Goal: Communication & Community: Answer question/provide support

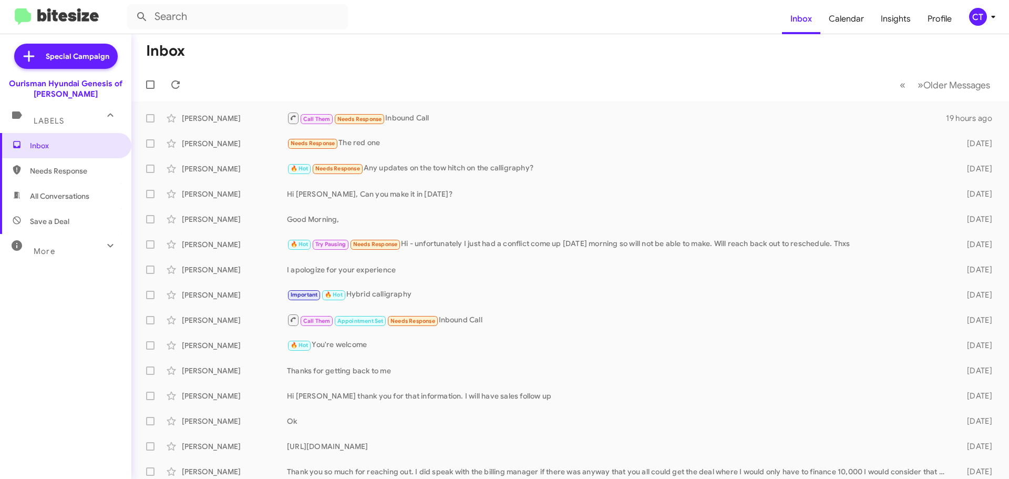
click at [988, 25] on span "CT" at bounding box center [985, 17] width 32 height 18
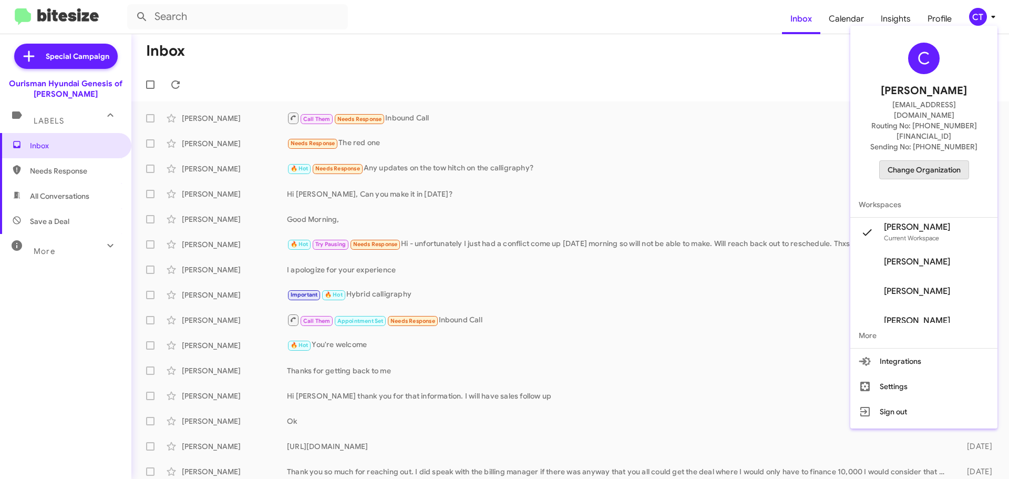
click at [929, 161] on span "Change Organization" at bounding box center [924, 170] width 73 height 18
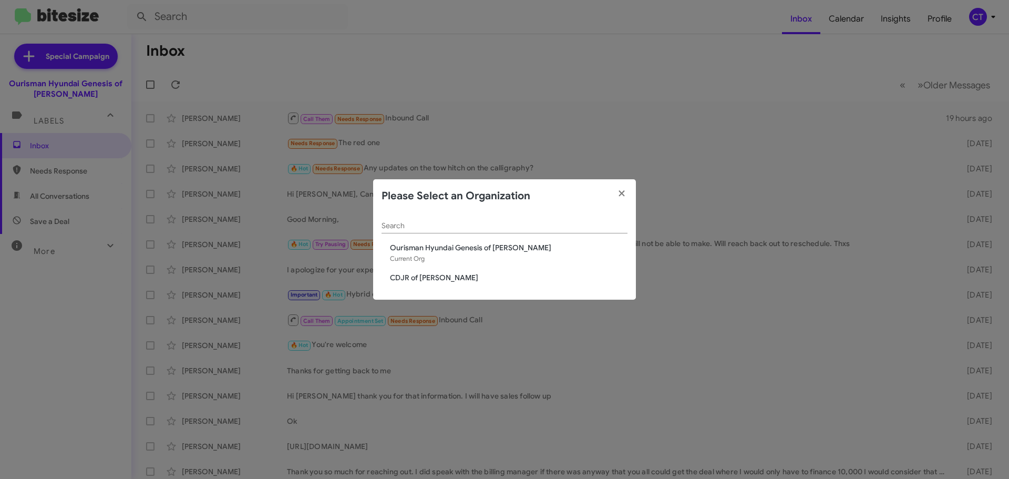
click at [401, 275] on span "CDJR of [PERSON_NAME]" at bounding box center [509, 277] width 238 height 11
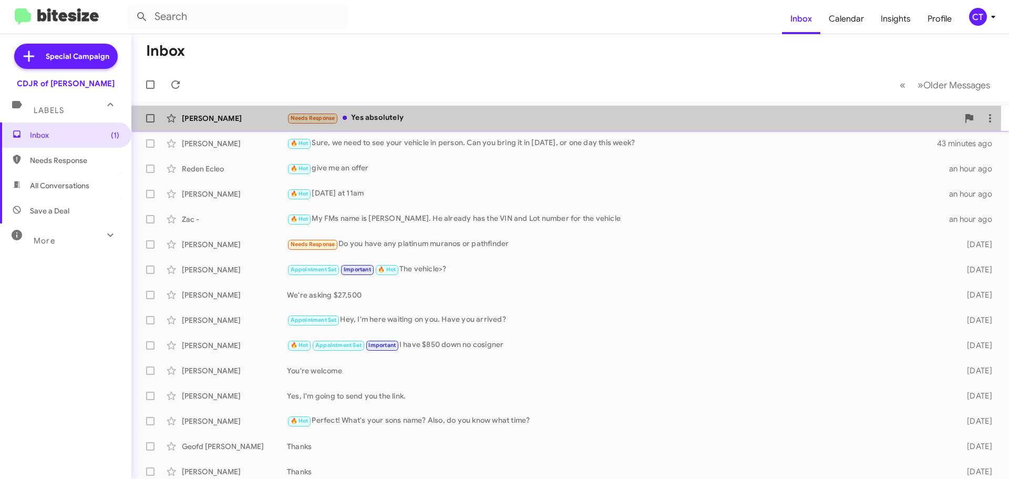
click at [417, 114] on div "Needs Response Yes absolutely" at bounding box center [623, 118] width 672 height 12
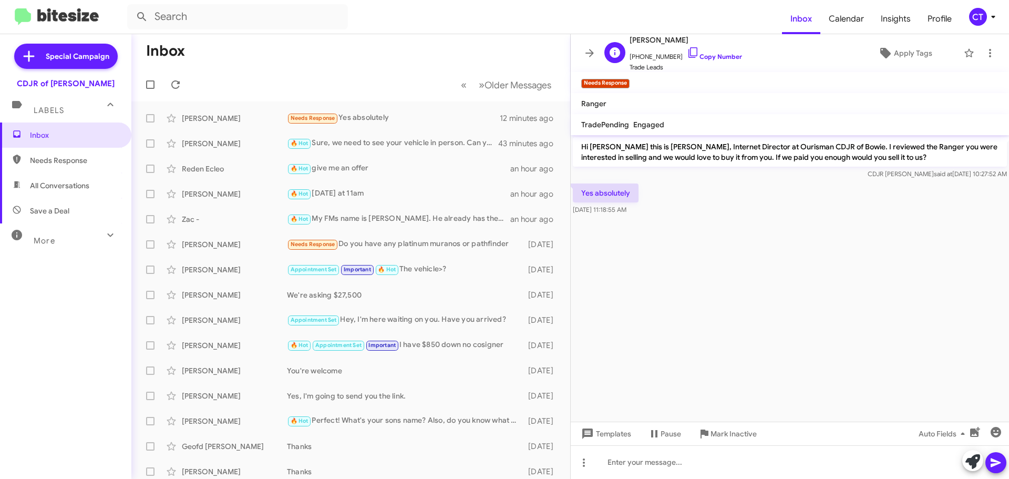
drag, startPoint x: 680, startPoint y: 50, endPoint x: 670, endPoint y: 54, distance: 10.5
click at [687, 50] on icon at bounding box center [693, 52] width 13 height 13
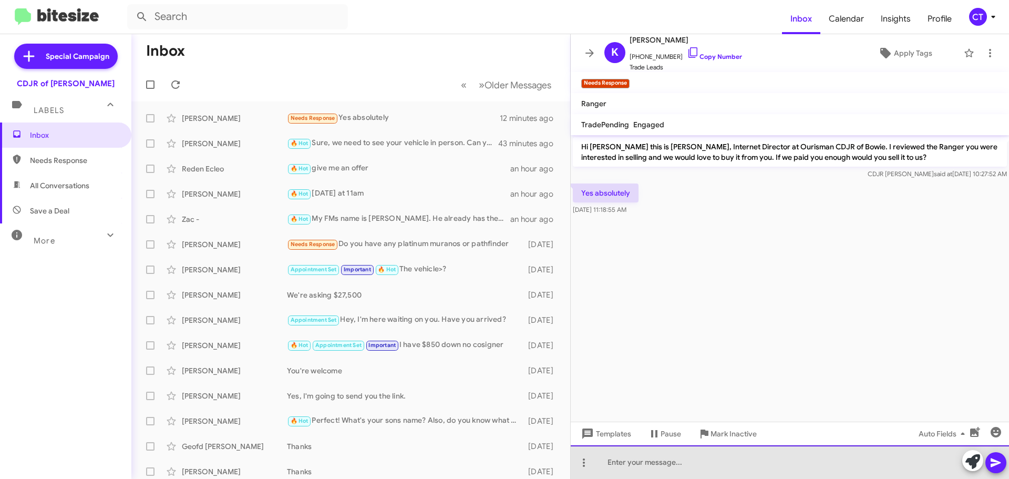
click at [657, 469] on div at bounding box center [790, 462] width 438 height 34
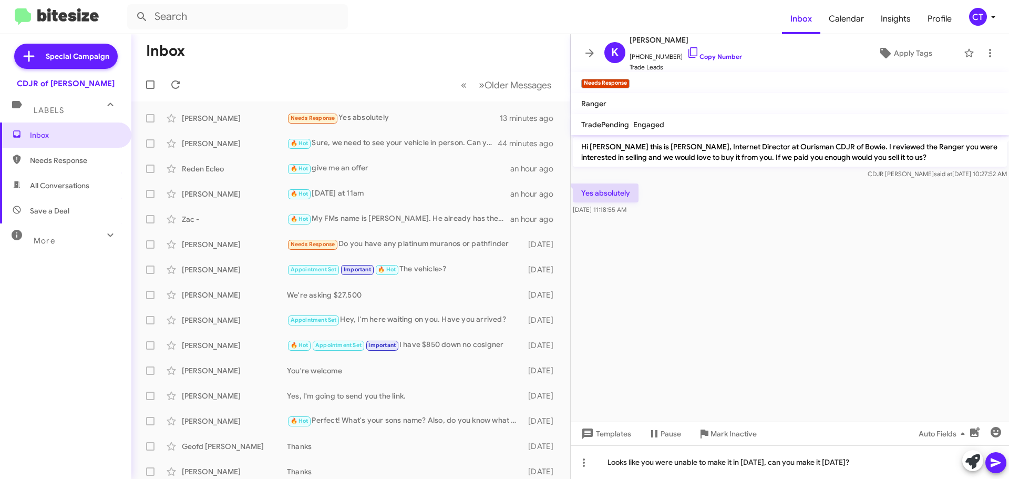
click at [991, 464] on icon at bounding box center [996, 462] width 13 height 13
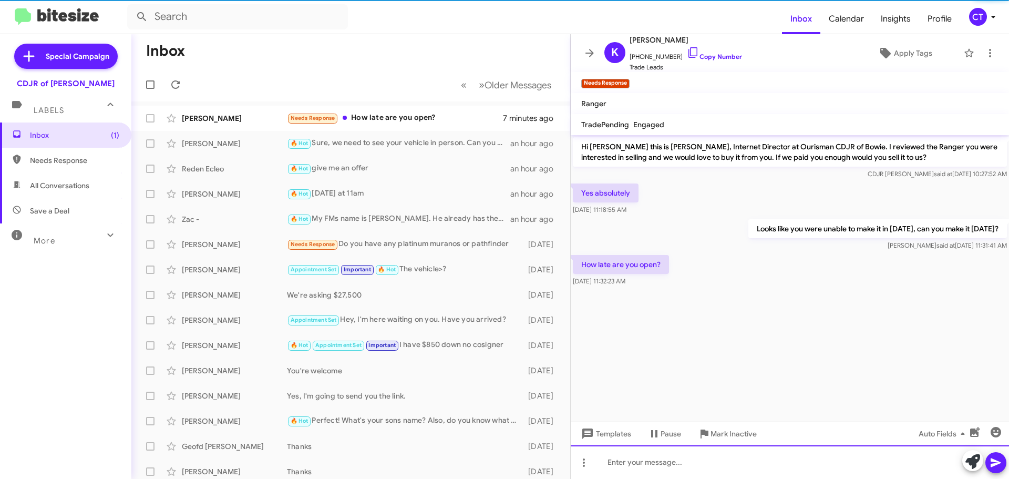
click at [714, 469] on div at bounding box center [790, 462] width 438 height 34
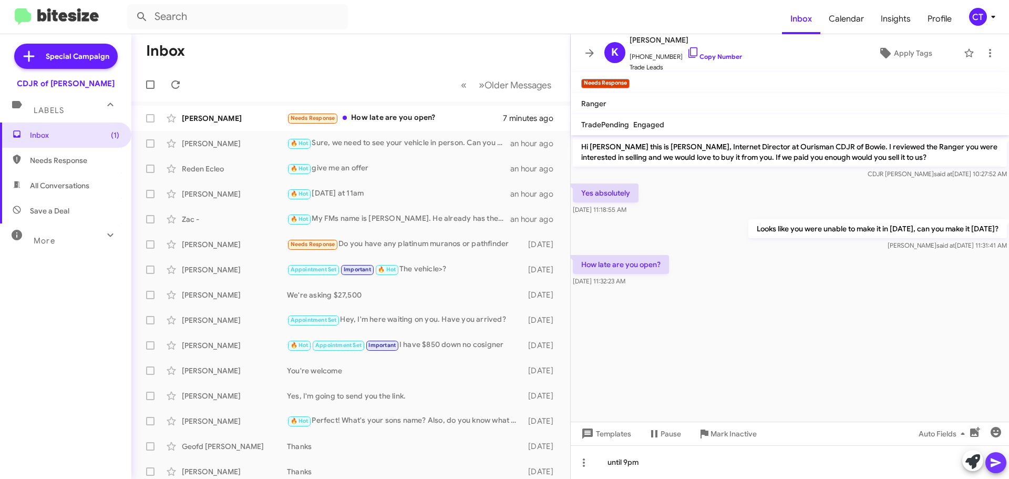
click at [995, 461] on icon at bounding box center [996, 462] width 10 height 9
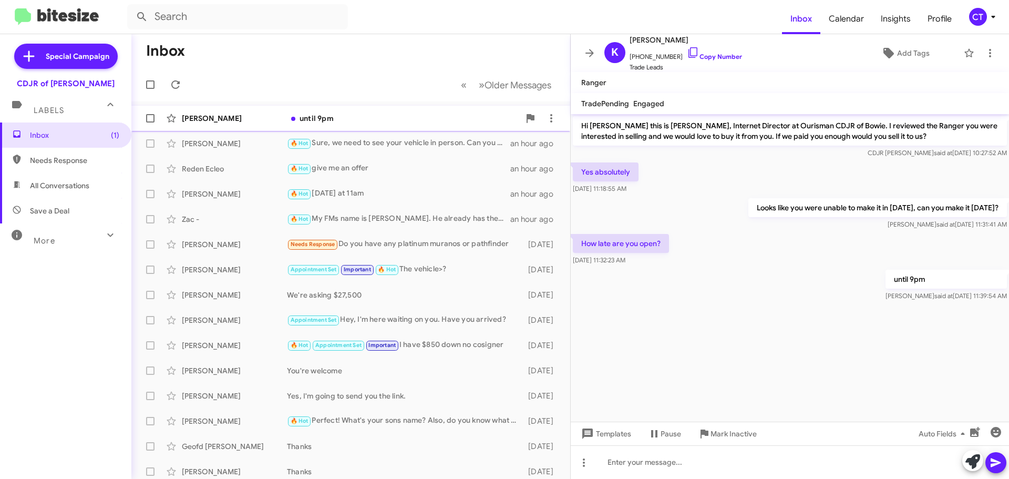
click at [356, 124] on div "Kathryn Rogas until 9pm a few seconds ago" at bounding box center [351, 118] width 422 height 21
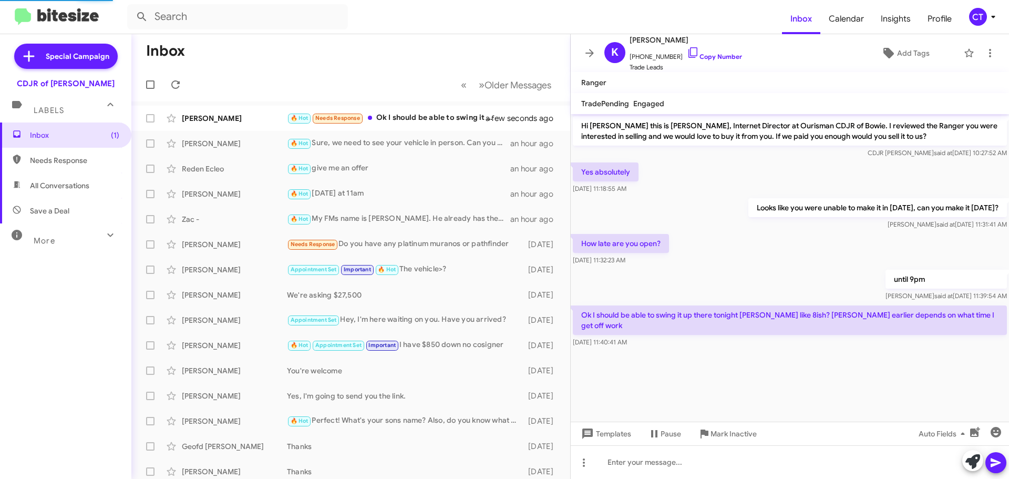
click at [987, 13] on icon at bounding box center [993, 17] width 13 height 13
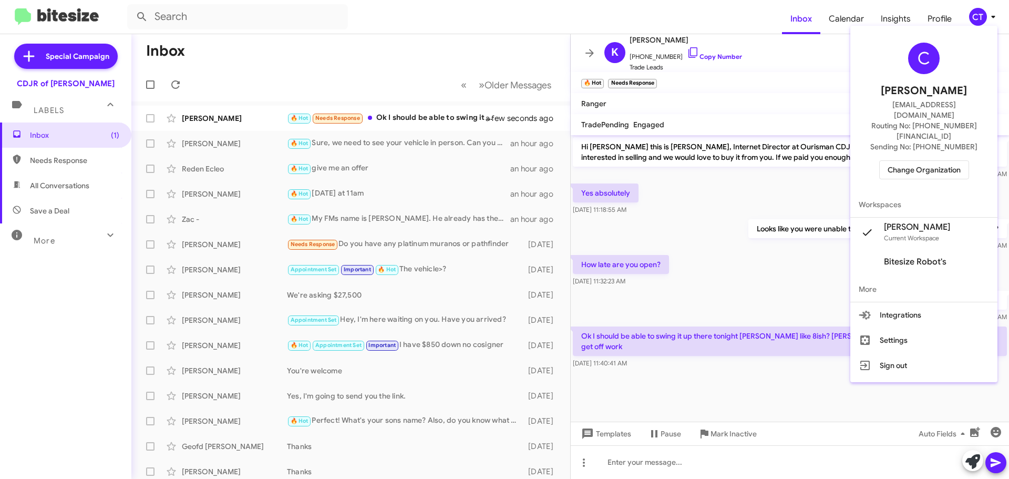
click at [423, 64] on div at bounding box center [504, 239] width 1009 height 479
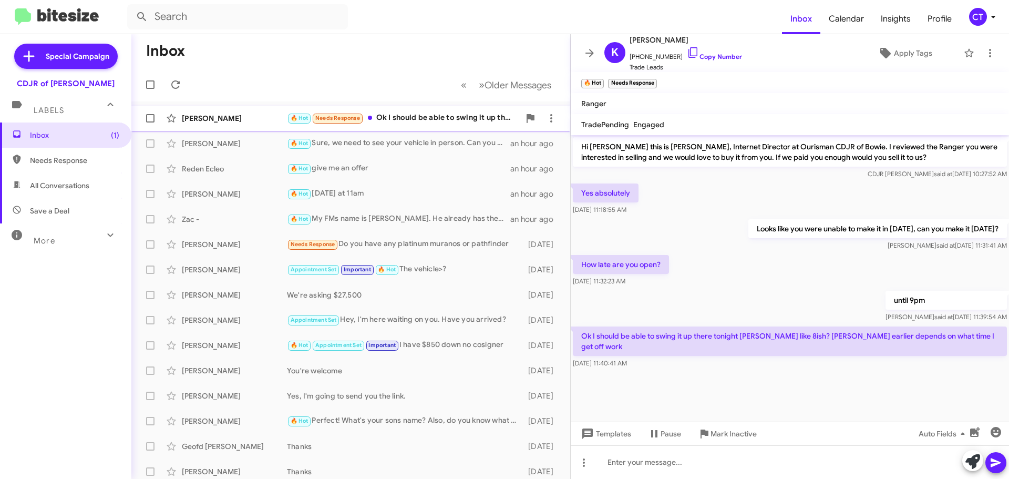
click at [412, 116] on div "🔥 Hot Needs Response Ok I should be able to swing it up there tonight mabey lik…" at bounding box center [403, 118] width 233 height 12
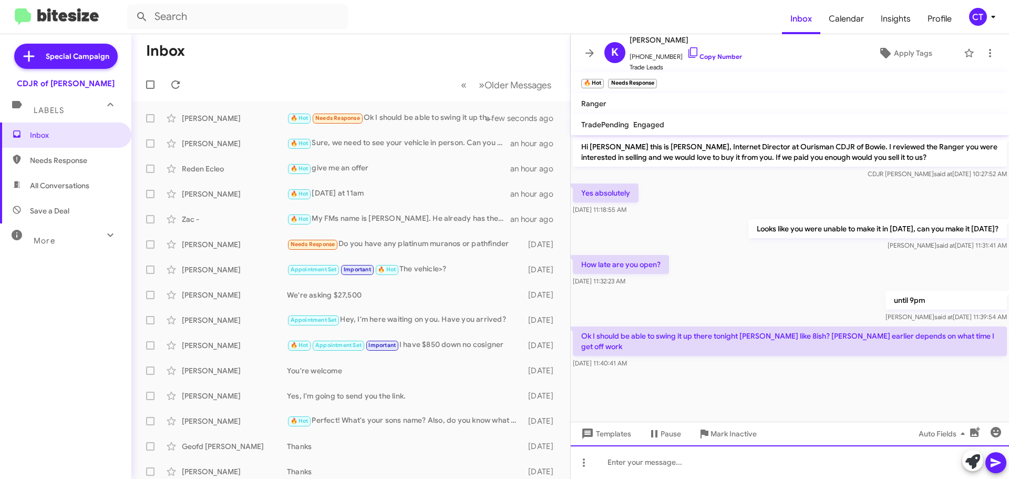
click at [675, 469] on div at bounding box center [790, 462] width 438 height 34
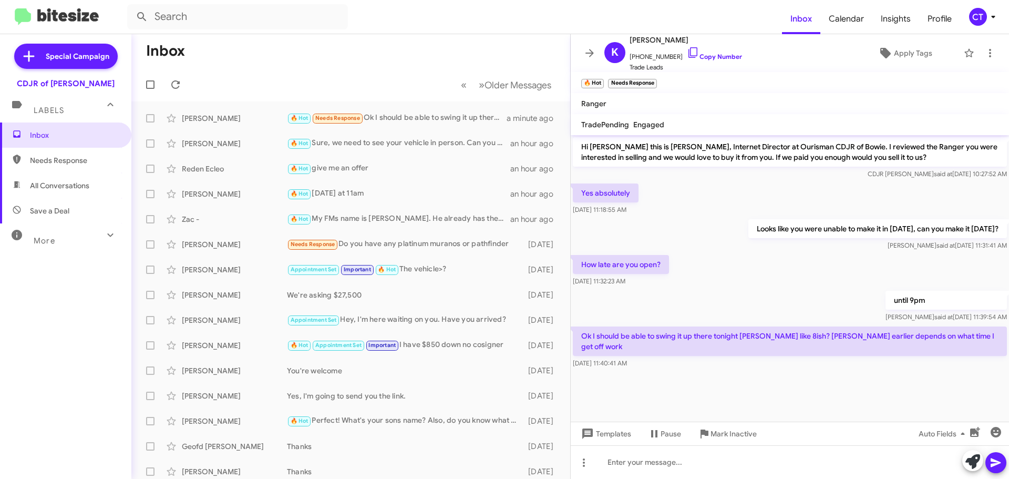
click at [982, 20] on div "CT" at bounding box center [978, 17] width 18 height 18
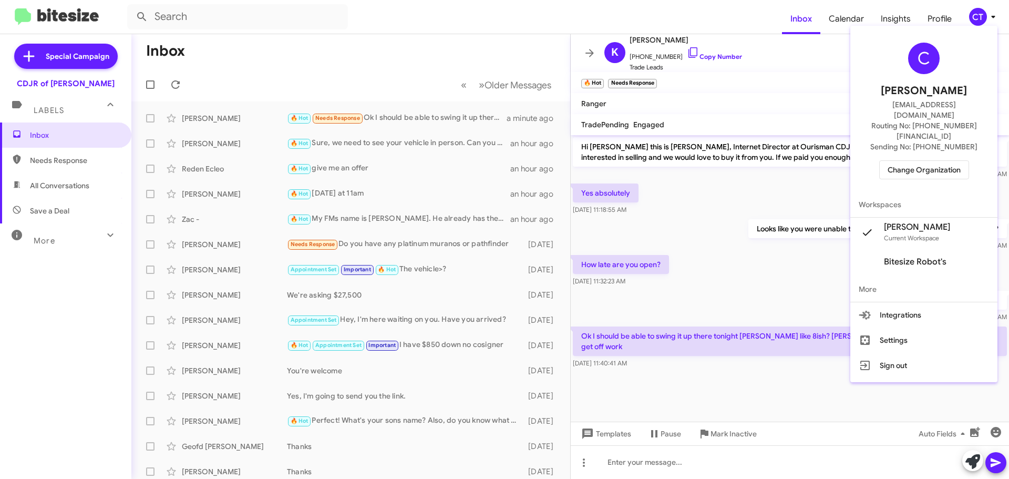
click at [919, 161] on span "Change Organization" at bounding box center [924, 170] width 73 height 18
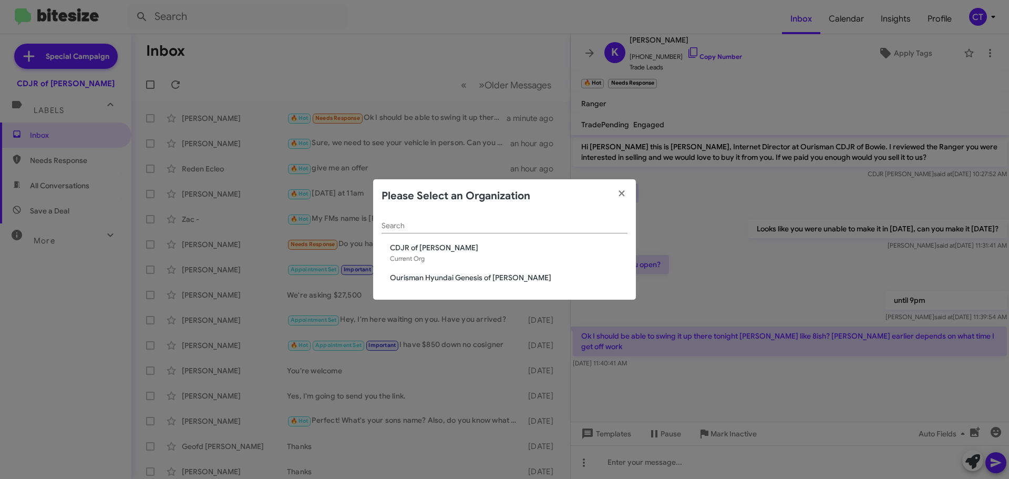
drag, startPoint x: 461, startPoint y: 279, endPoint x: 460, endPoint y: 289, distance: 10.0
click at [461, 280] on span "Ourisman Hyundai Genesis of [PERSON_NAME]" at bounding box center [509, 277] width 238 height 11
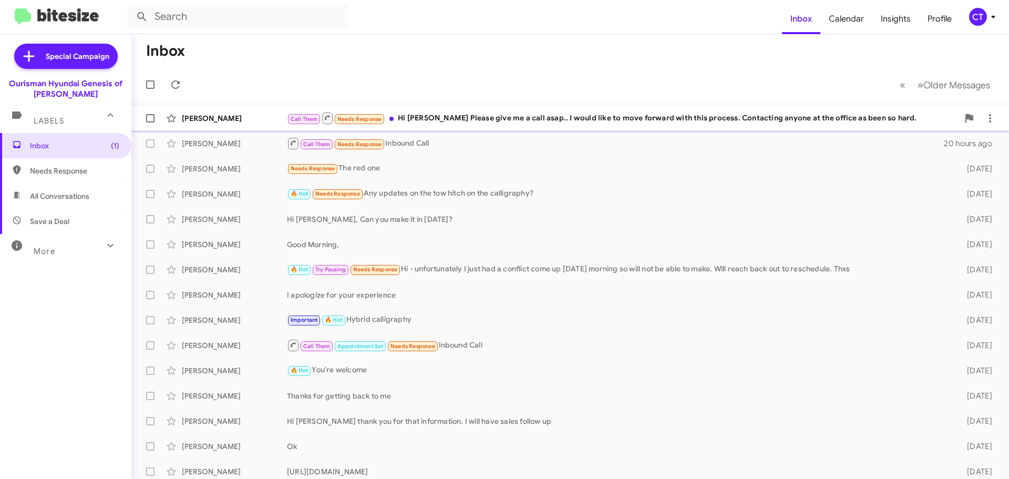
drag, startPoint x: 493, startPoint y: 120, endPoint x: 480, endPoint y: 137, distance: 21.3
click at [492, 120] on div "Call Them Needs Response Hi Ciara Please give me a call asap.. I would like to …" at bounding box center [623, 117] width 672 height 13
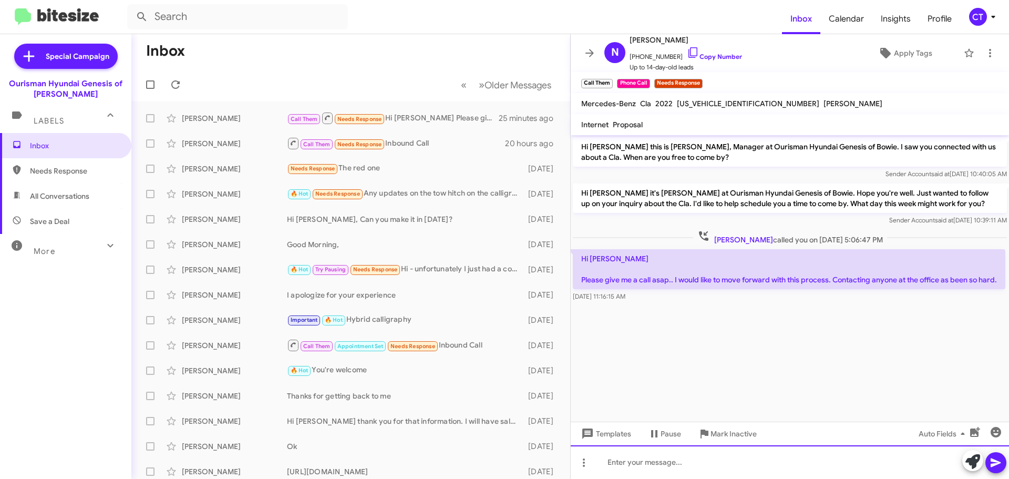
click at [637, 464] on div at bounding box center [790, 462] width 438 height 34
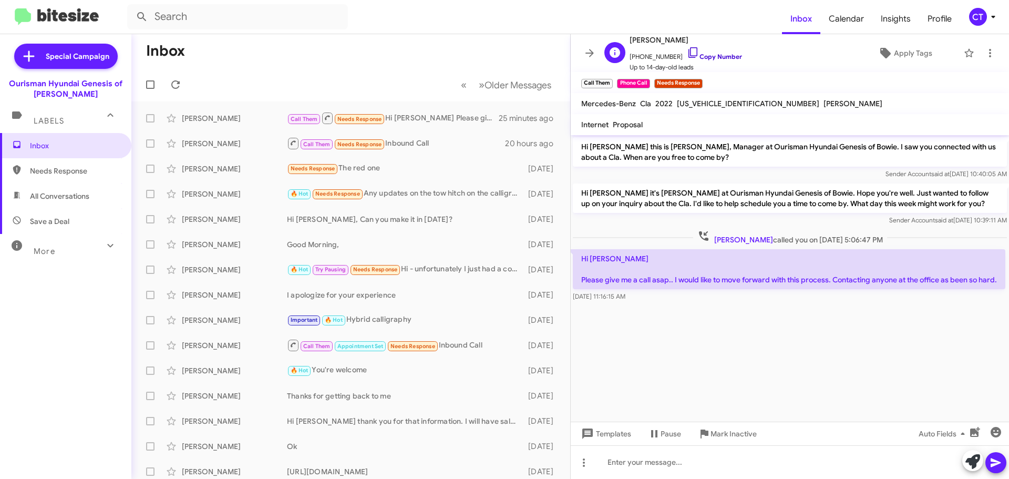
click at [689, 51] on icon at bounding box center [693, 52] width 9 height 11
click at [687, 53] on icon at bounding box center [693, 52] width 13 height 13
drag, startPoint x: 582, startPoint y: 255, endPoint x: 665, endPoint y: 303, distance: 95.6
click at [665, 303] on div "Hi Ciara Please give me a call asap.. I would like to move forward with this pr…" at bounding box center [790, 275] width 438 height 57
copy div "Hi Ciara Please give me a call asap.. I would like to move forward with this pr…"
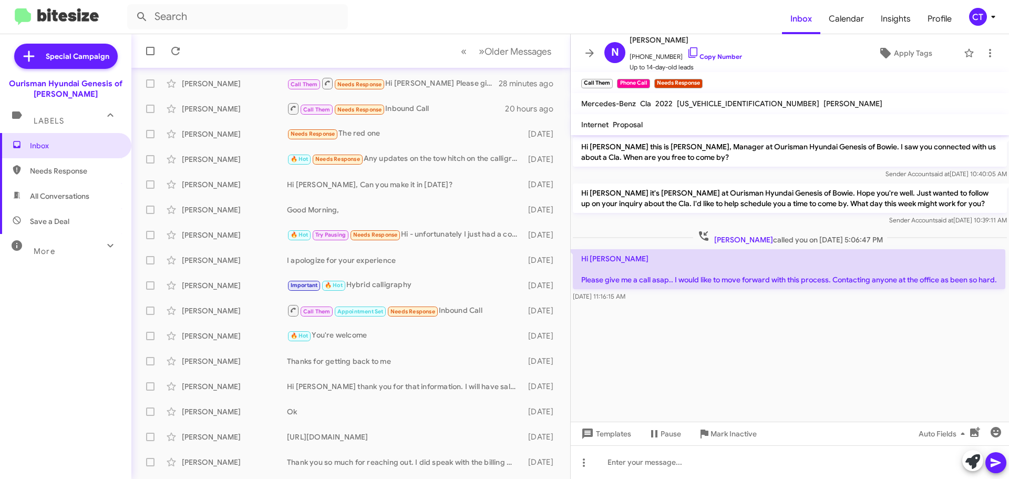
scroll to position [53, 0]
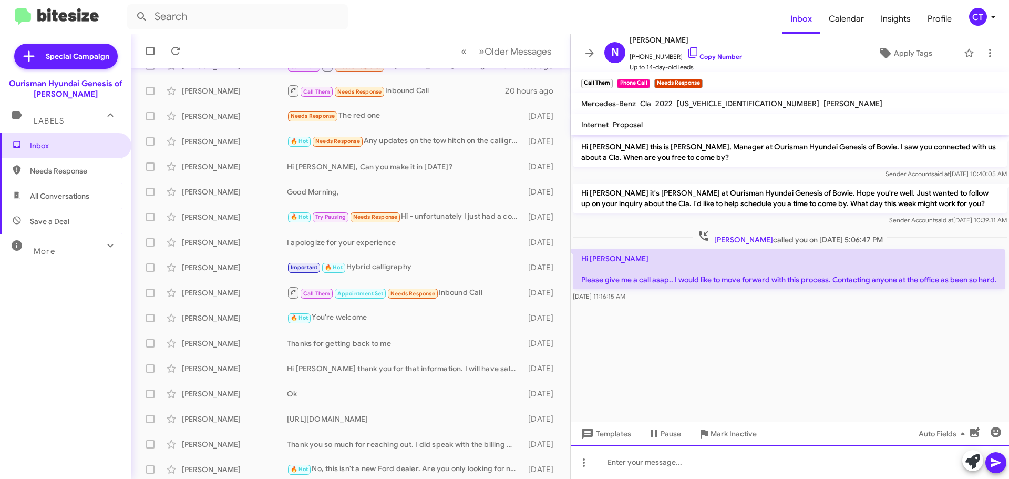
click at [762, 468] on div at bounding box center [790, 462] width 438 height 34
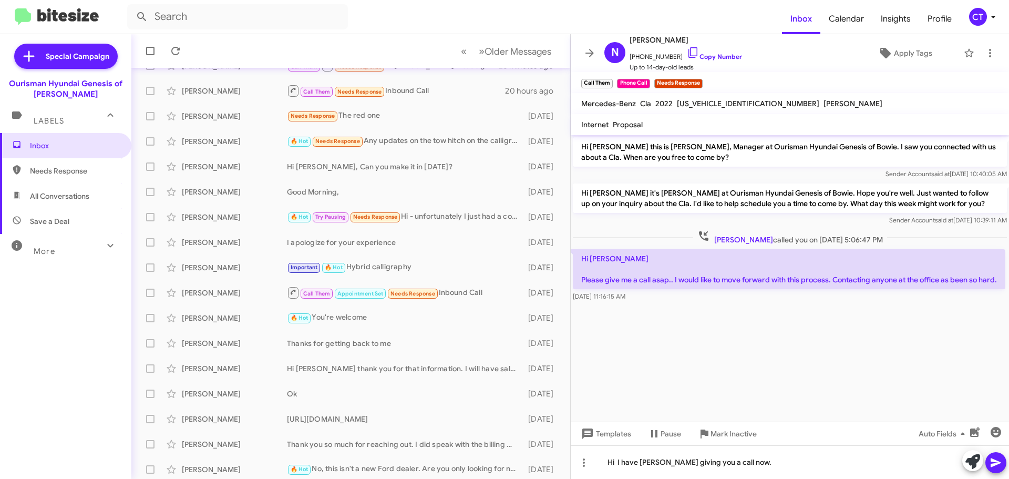
click at [999, 454] on span at bounding box center [996, 462] width 13 height 21
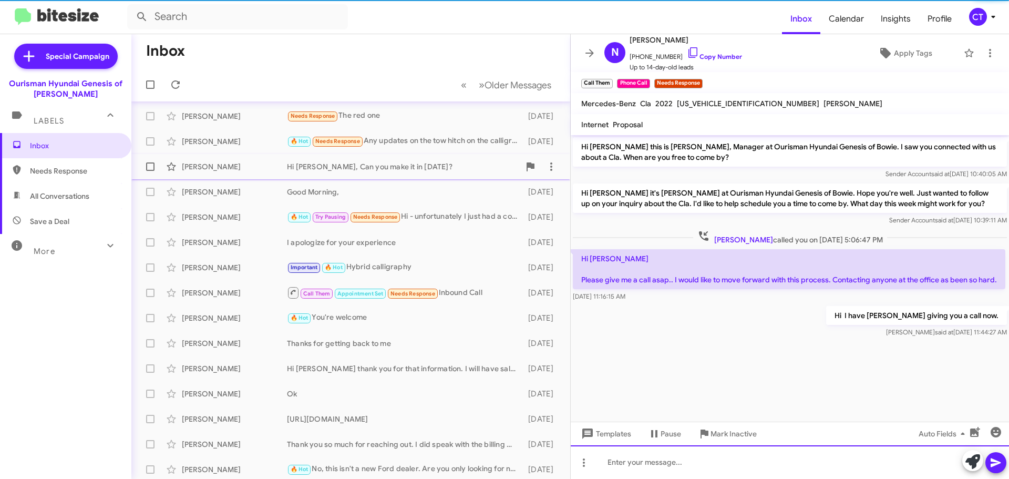
scroll to position [0, 0]
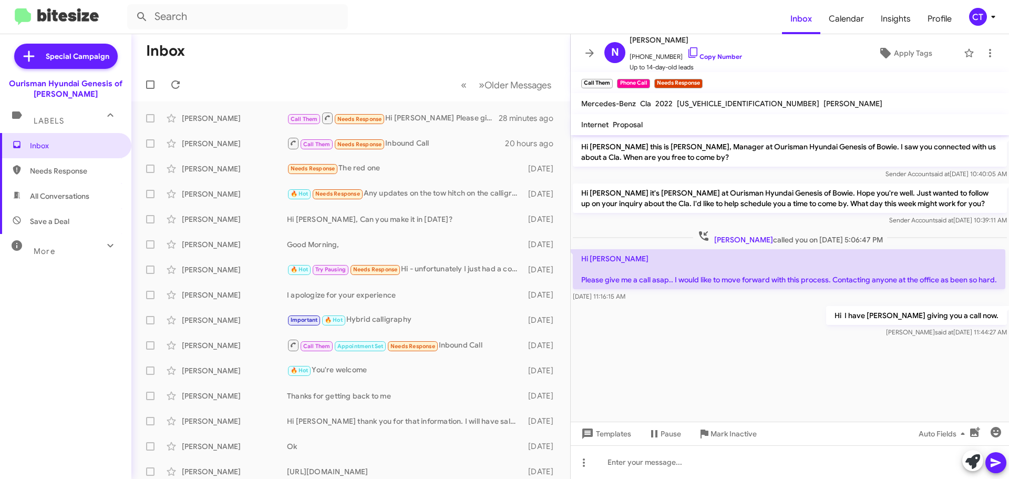
click at [988, 16] on icon at bounding box center [993, 17] width 13 height 13
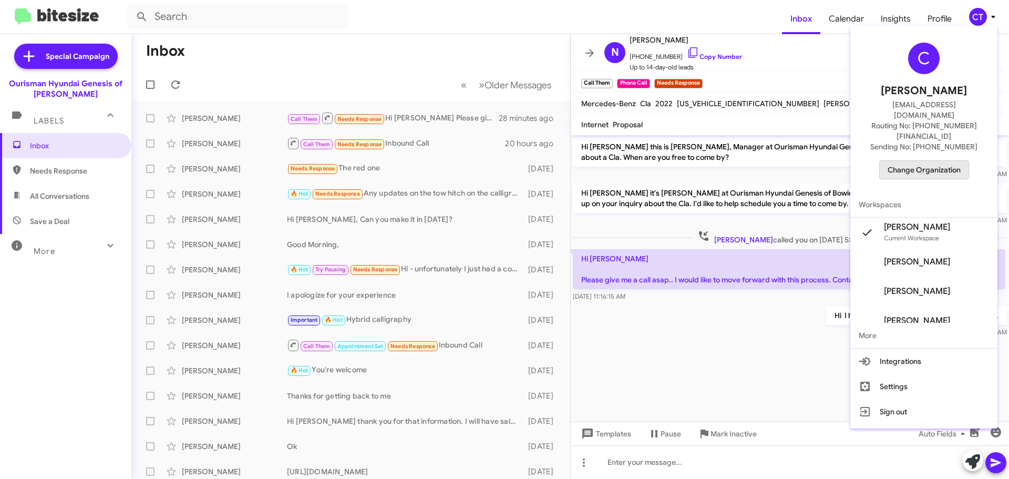
click at [925, 161] on span "Change Organization" at bounding box center [924, 170] width 73 height 18
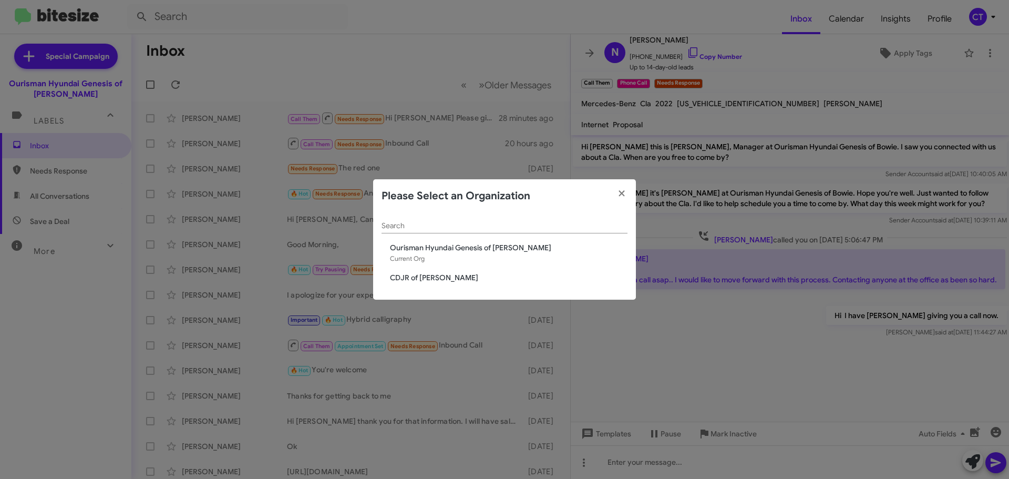
click at [437, 276] on span "CDJR of [PERSON_NAME]" at bounding box center [509, 277] width 238 height 11
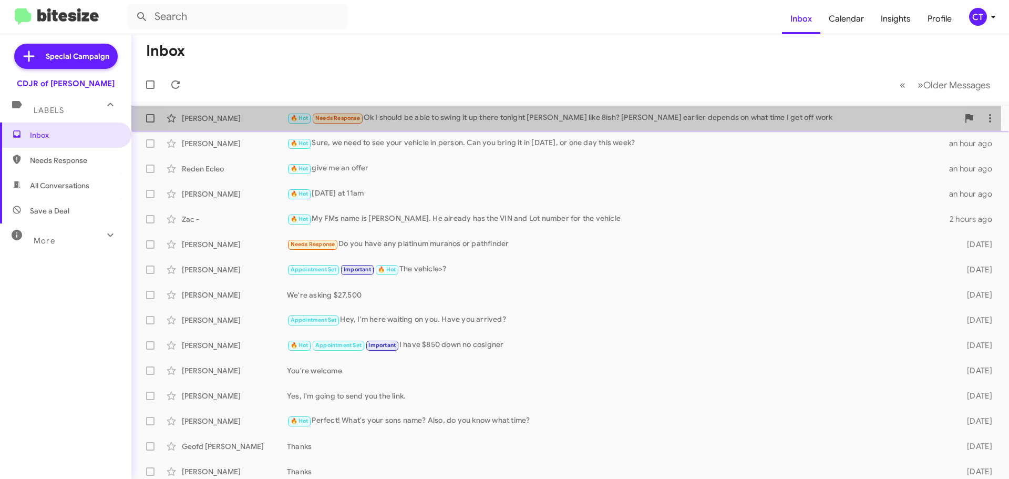
click at [516, 118] on div "🔥 Hot Needs Response Ok I should be able to swing it up there tonight [PERSON_N…" at bounding box center [623, 118] width 672 height 12
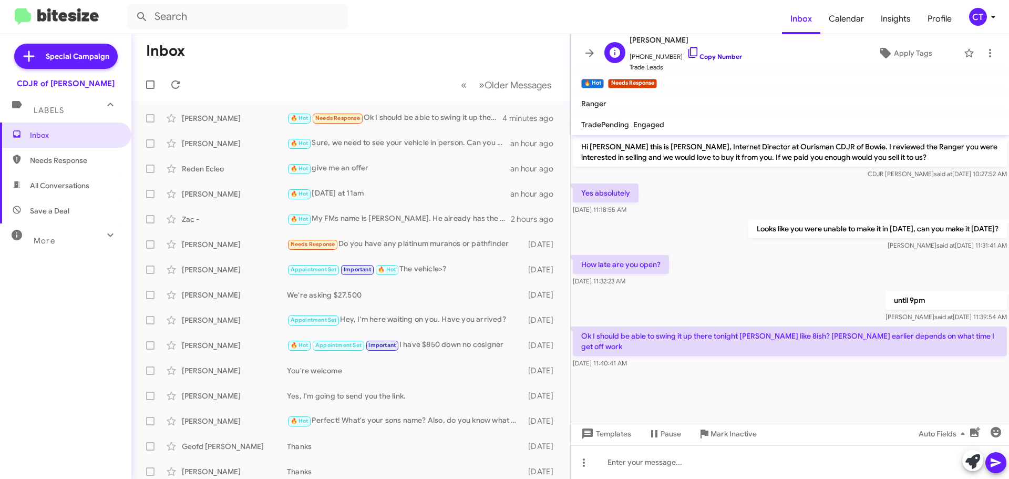
click at [687, 50] on icon at bounding box center [693, 52] width 13 height 13
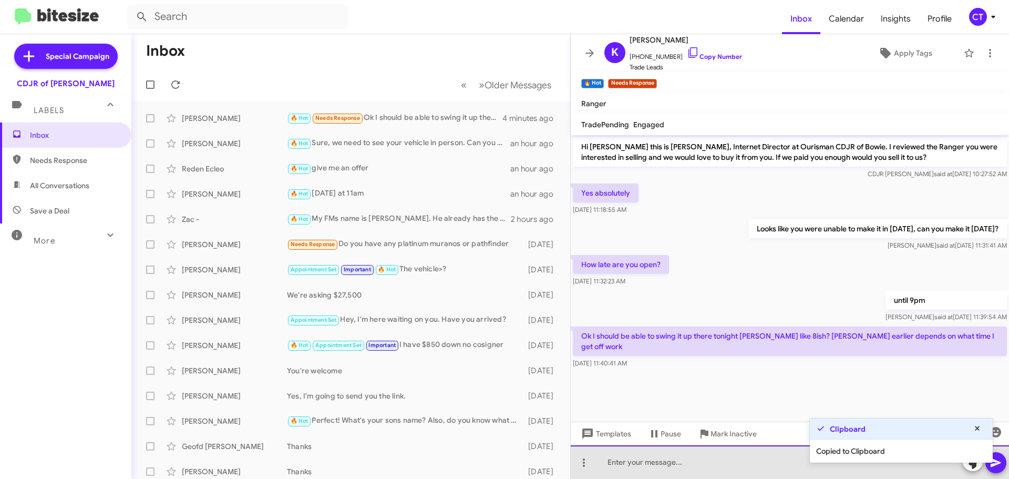
click at [633, 465] on div at bounding box center [790, 462] width 438 height 34
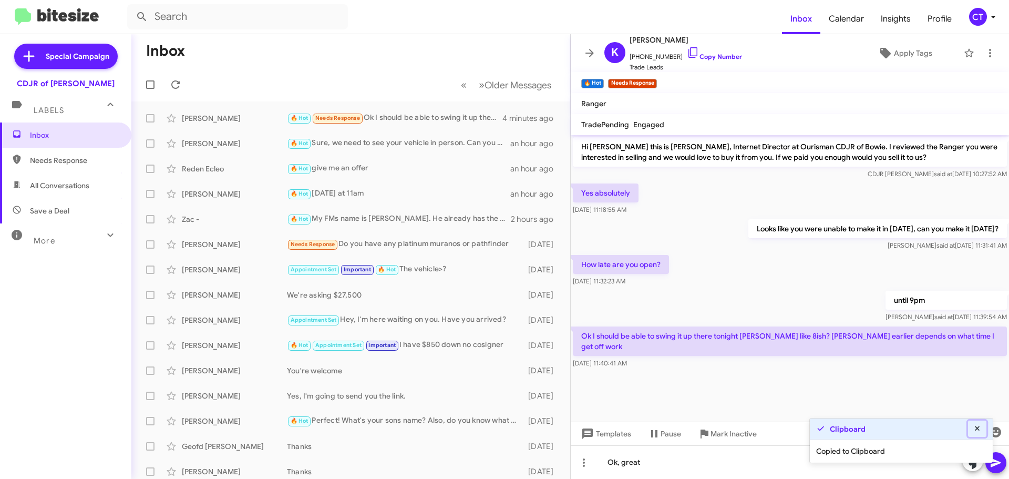
click at [979, 425] on icon at bounding box center [977, 428] width 9 height 7
click at [992, 460] on icon at bounding box center [996, 462] width 10 height 9
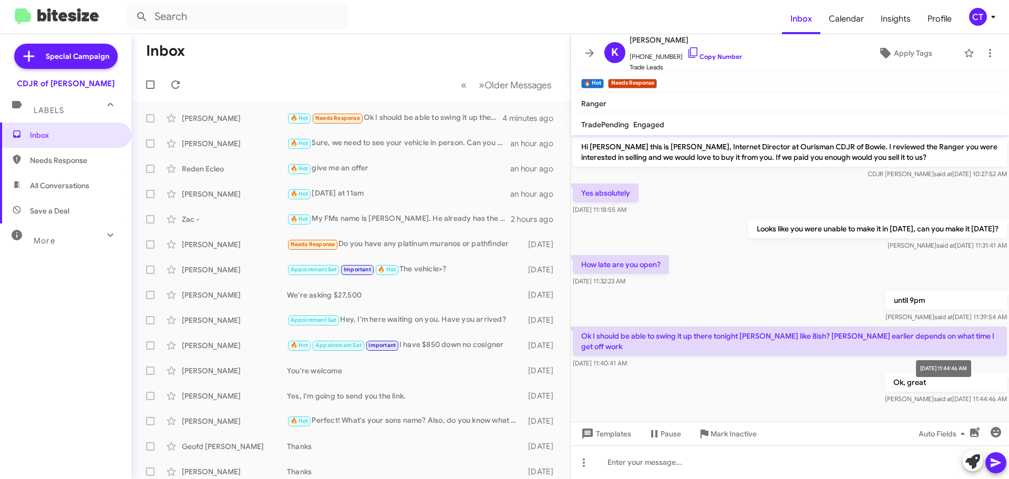
drag, startPoint x: 582, startPoint y: 192, endPoint x: 1006, endPoint y: 385, distance: 466.6
click at [1006, 385] on div "Hi Kathryn this is Ciara Taylor, Internet Director at Ourisman CDJR of Bowie. I…" at bounding box center [790, 270] width 438 height 271
copy div "Yes absolutely Aug 25, 2025, 11:18:55 AM Looks like you were unable to make it …"
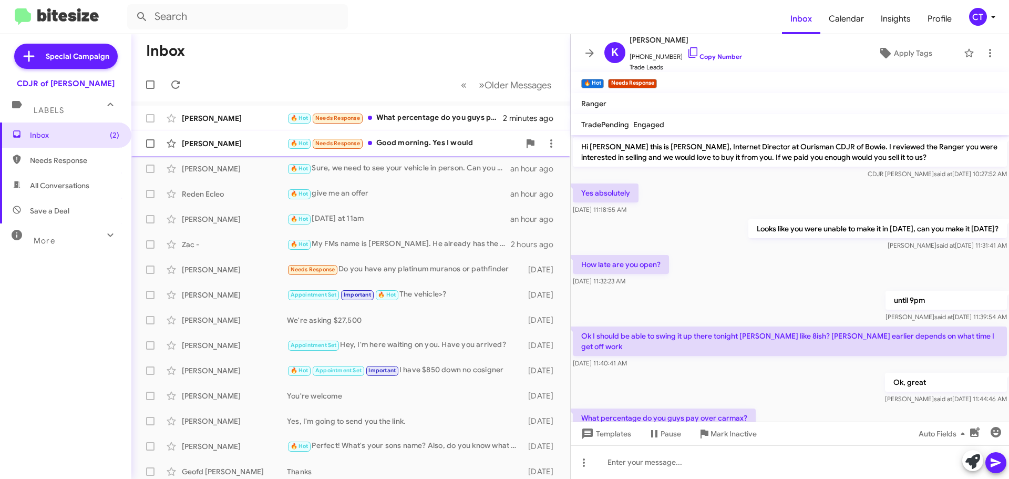
click at [416, 141] on div "🔥 Hot Needs Response Good morning. Yes I would" at bounding box center [403, 143] width 233 height 12
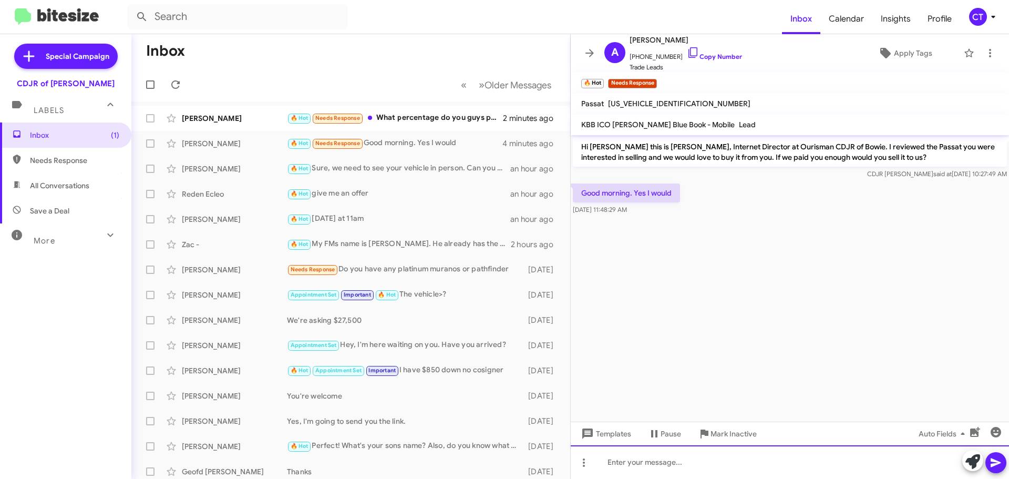
click at [662, 451] on div at bounding box center [790, 462] width 438 height 34
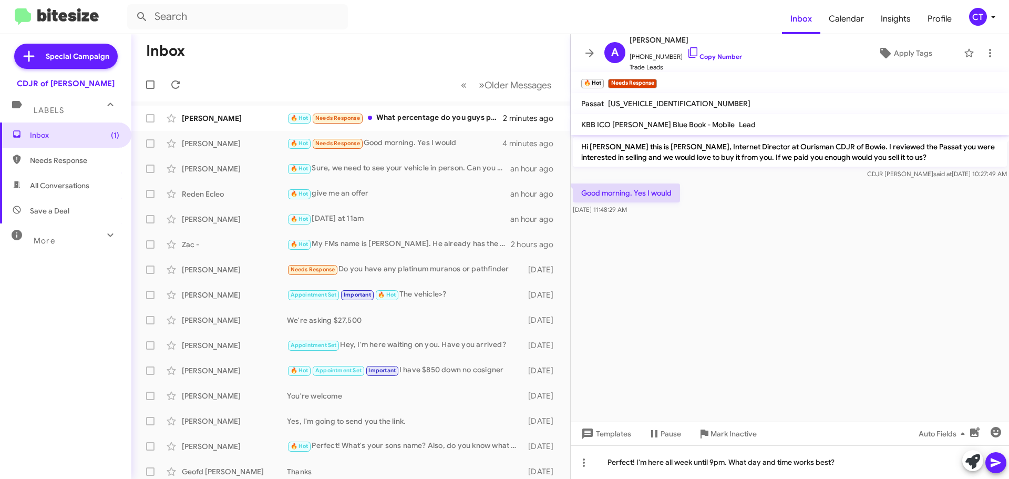
click at [1000, 468] on icon at bounding box center [996, 462] width 13 height 13
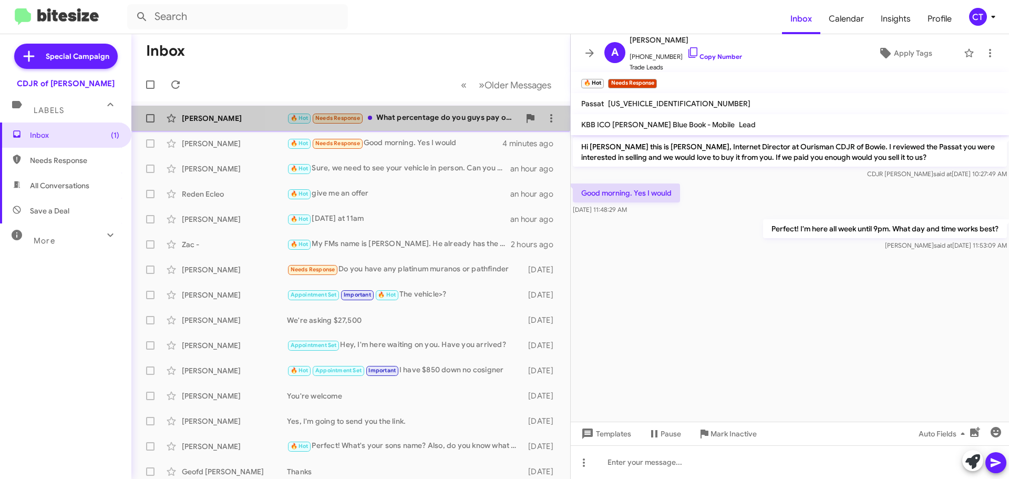
click at [445, 115] on div "🔥 Hot Needs Response What percentage do you guys pay over carmax?" at bounding box center [403, 118] width 233 height 12
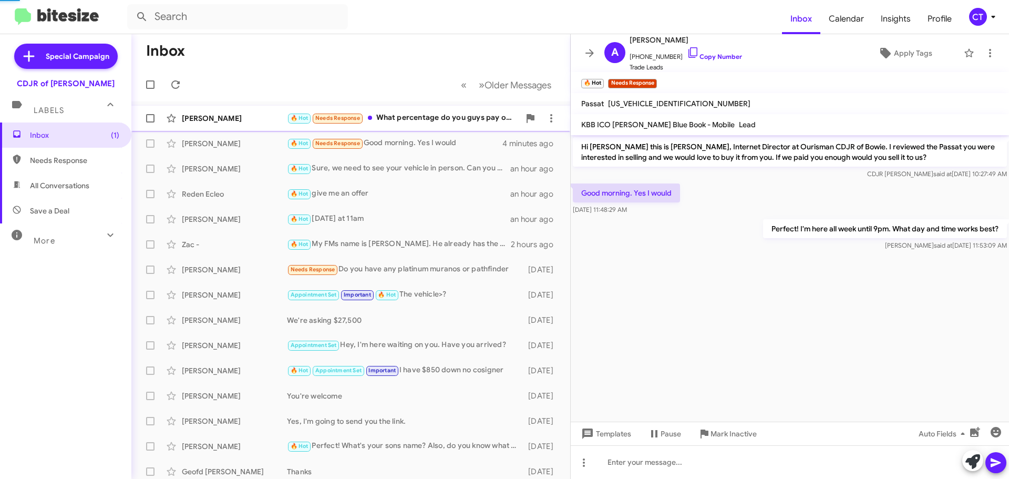
scroll to position [31, 0]
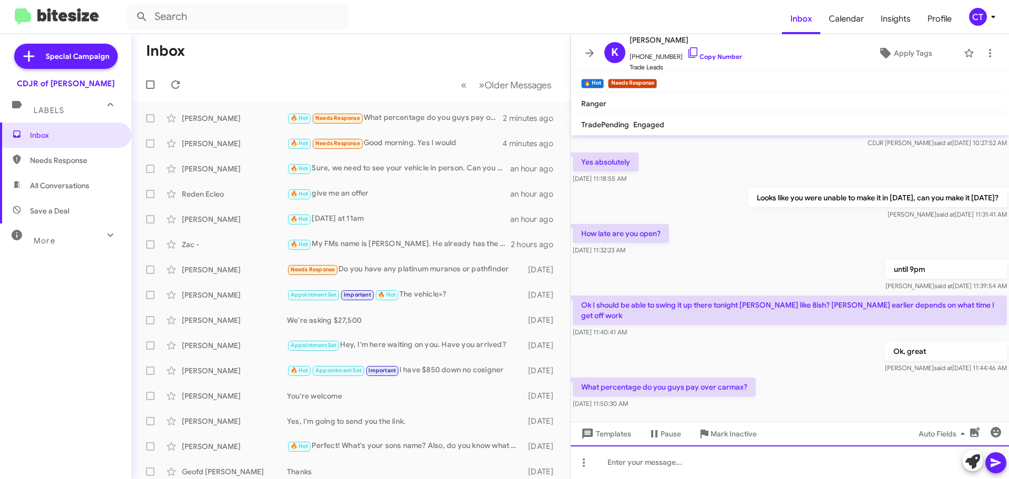
click at [675, 467] on div at bounding box center [790, 462] width 438 height 34
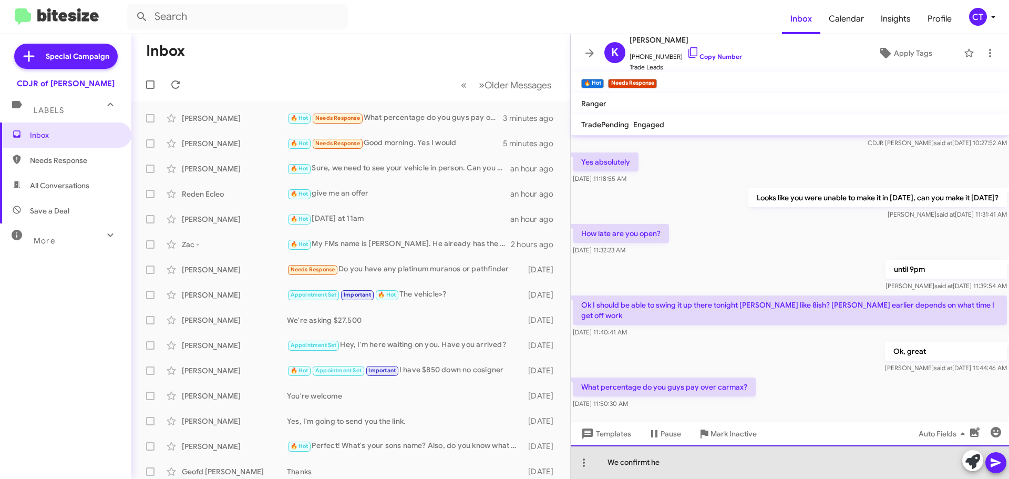
click at [648, 462] on div "We confirmt he" at bounding box center [790, 462] width 438 height 34
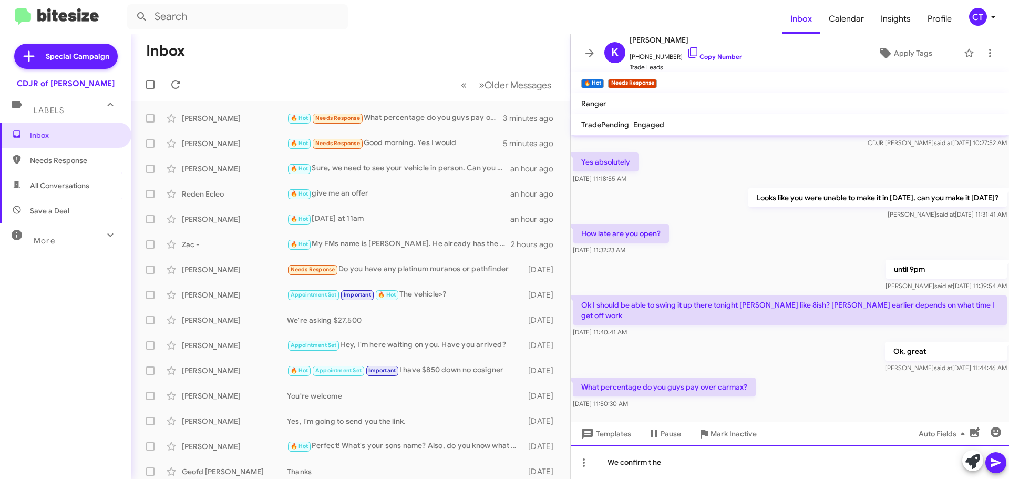
click at [653, 463] on div "We confirm t he" at bounding box center [790, 462] width 438 height 34
drag, startPoint x: 710, startPoint y: 470, endPoint x: 702, endPoint y: 465, distance: 9.2
click at [707, 468] on div "We confirm the" at bounding box center [790, 462] width 438 height 34
drag, startPoint x: 727, startPoint y: 470, endPoint x: 729, endPoint y: 476, distance: 6.0
click at [726, 470] on div "We confirm the" at bounding box center [790, 462] width 438 height 34
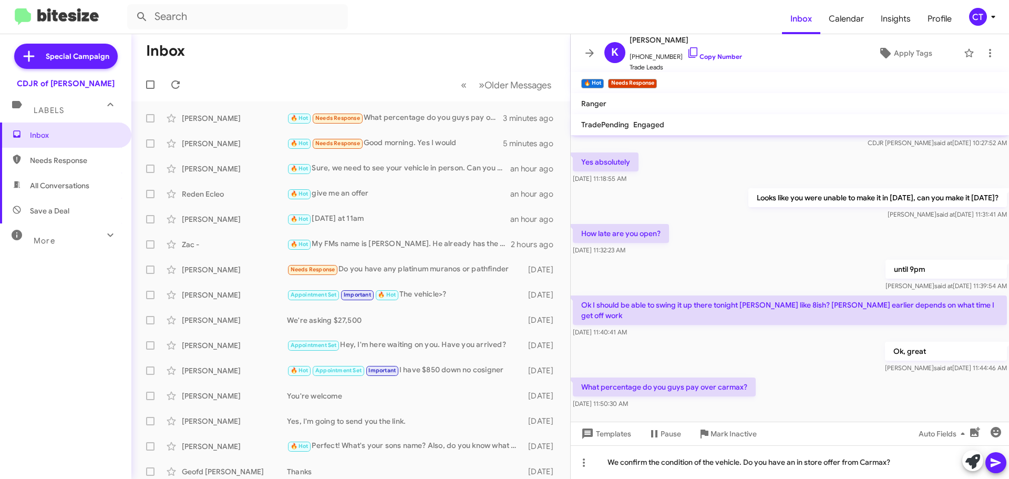
click at [988, 465] on button at bounding box center [995, 462] width 21 height 21
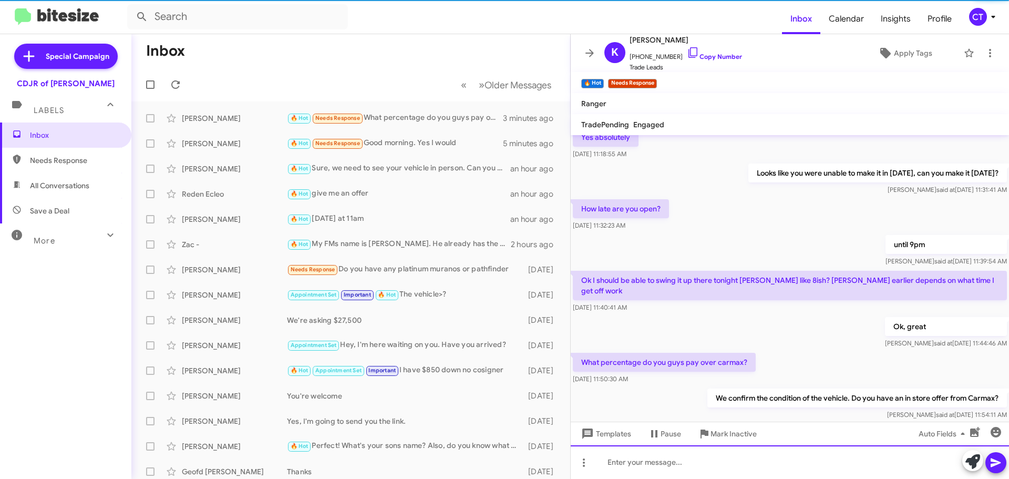
scroll to position [69, 0]
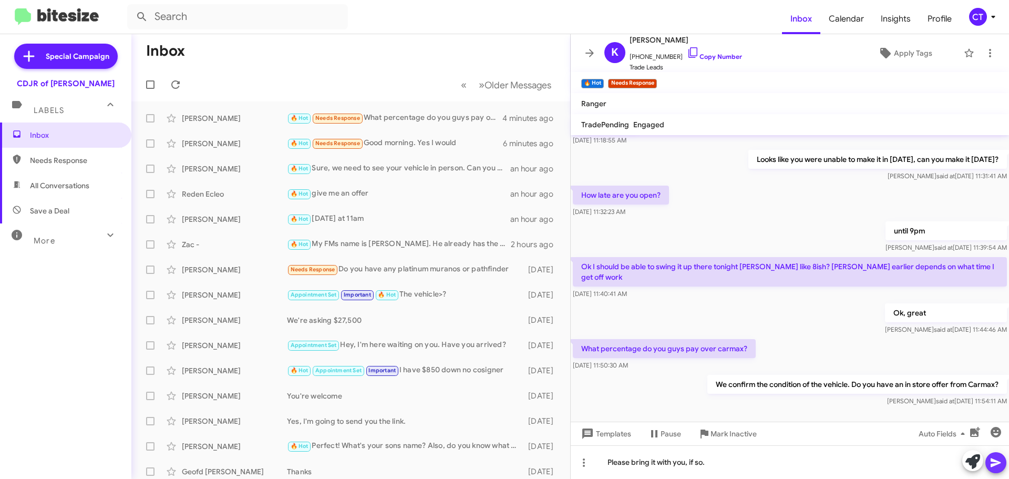
click at [996, 462] on icon at bounding box center [996, 462] width 10 height 9
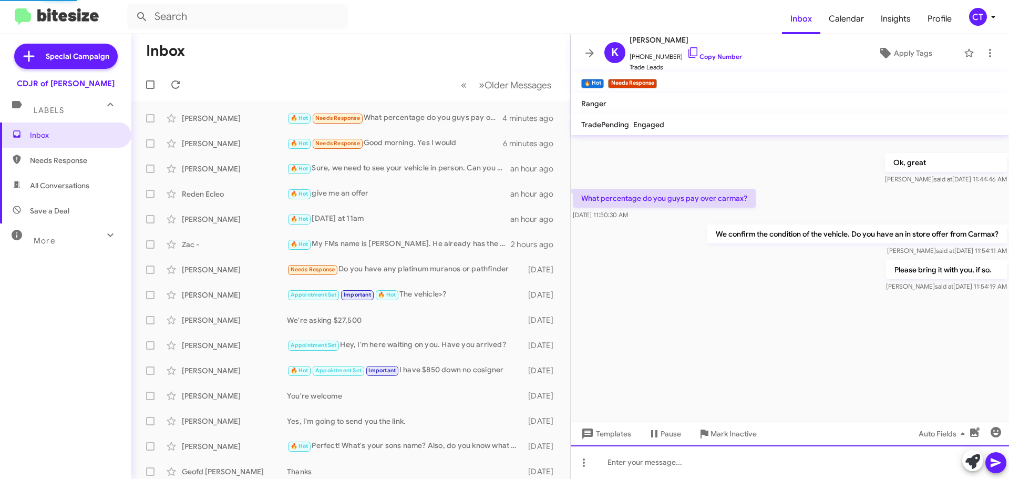
scroll to position [0, 0]
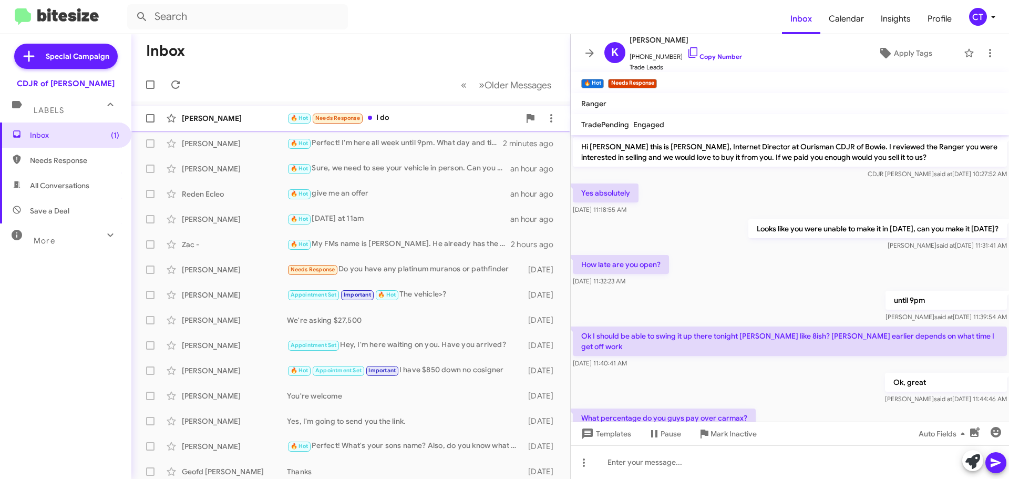
click at [379, 121] on div "🔥 Hot Needs Response I do" at bounding box center [403, 118] width 233 height 12
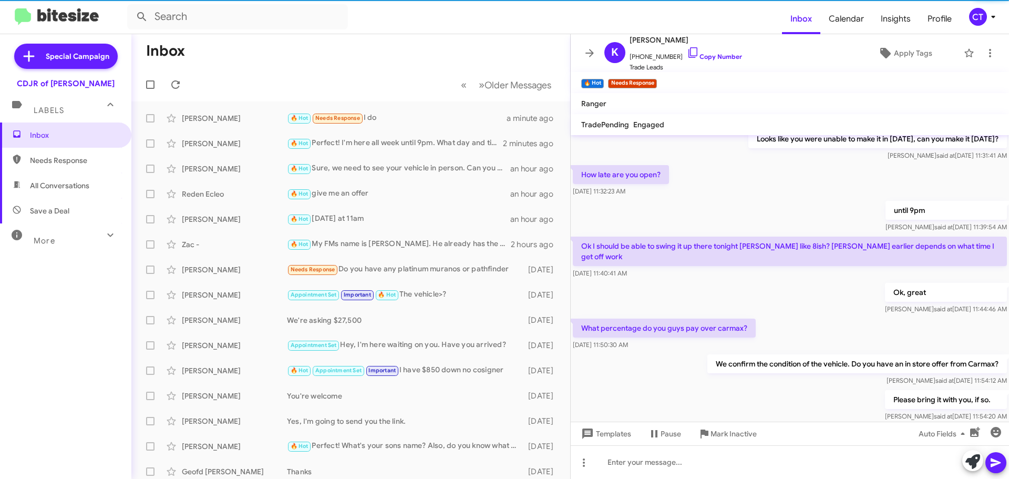
scroll to position [146, 0]
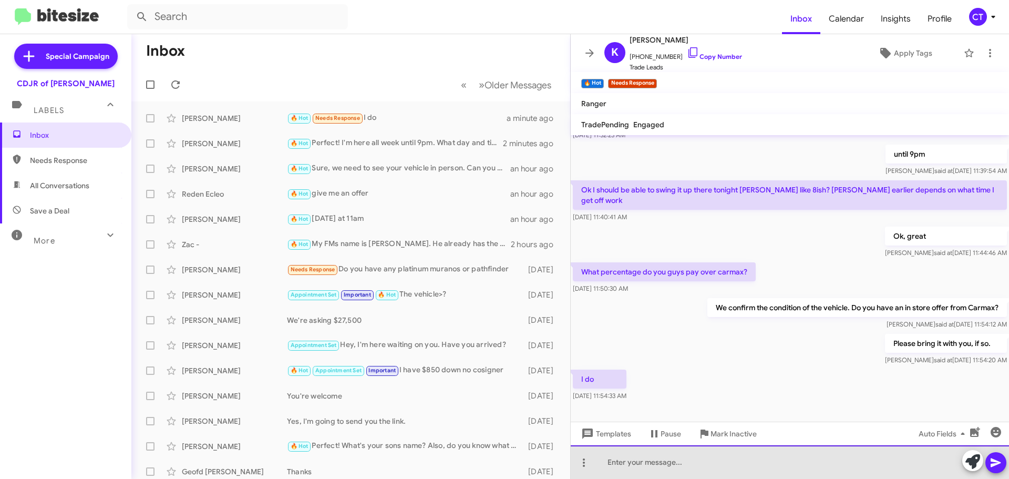
click at [657, 465] on div at bounding box center [790, 462] width 438 height 34
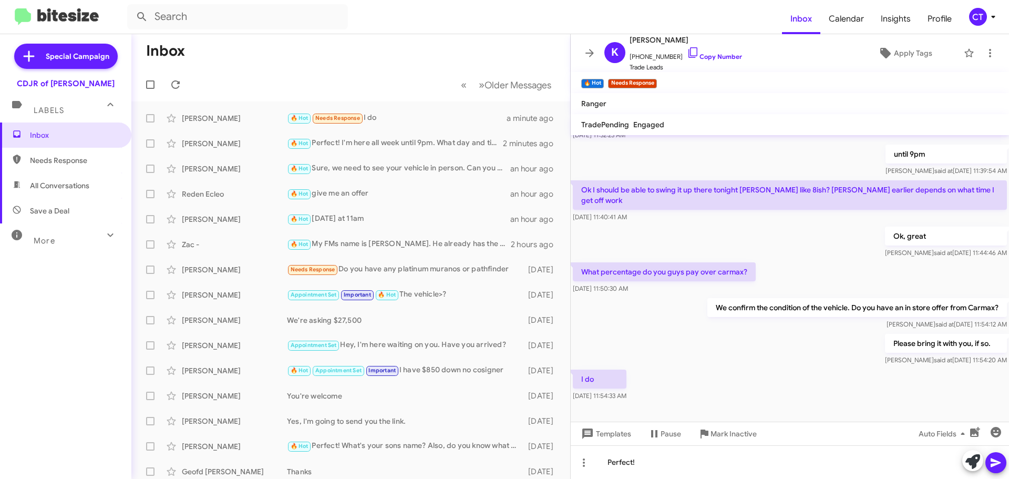
click at [1001, 466] on icon at bounding box center [996, 462] width 13 height 13
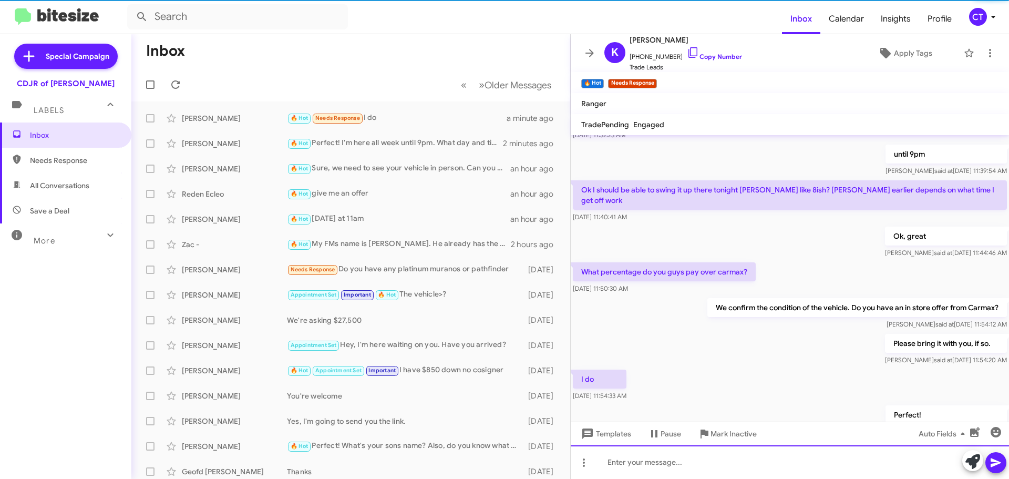
scroll to position [0, 0]
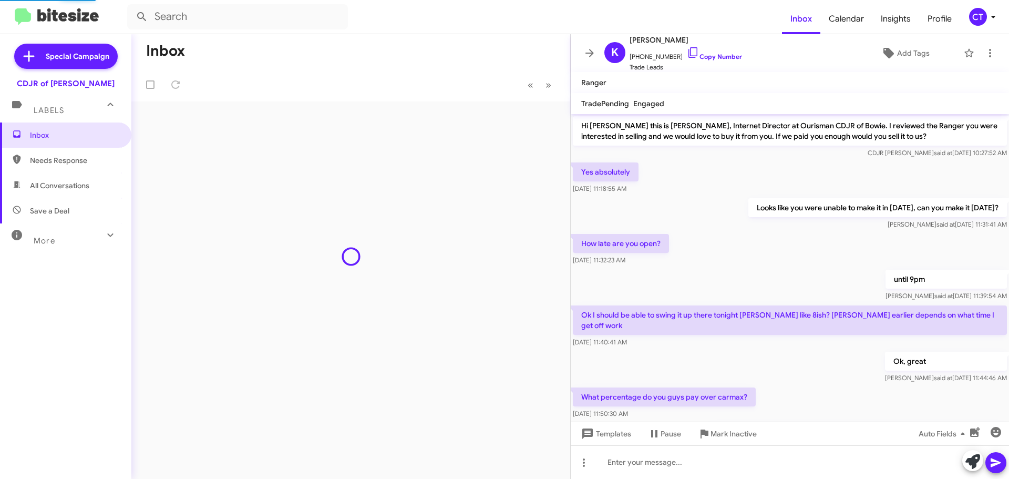
scroll to position [163, 0]
